Goal: Information Seeking & Learning: Find specific fact

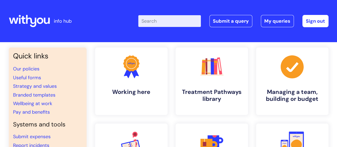
click at [179, 23] on input "Enter your search term here..." at bounding box center [169, 21] width 63 height 12
click at [158, 25] on input "Enter your search term here..." at bounding box center [169, 21] width 63 height 12
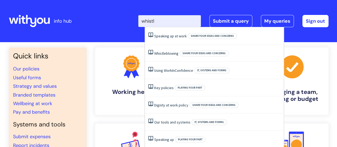
type input "whistle"
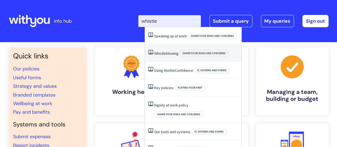
click at [170, 52] on span "Whistleblowing" at bounding box center [166, 53] width 24 height 5
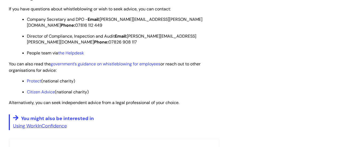
scroll to position [649, 0]
click at [133, 66] on link "government’s guidance on whistleblowing for employees" at bounding box center [106, 64] width 110 height 6
